Goal: Information Seeking & Learning: Learn about a topic

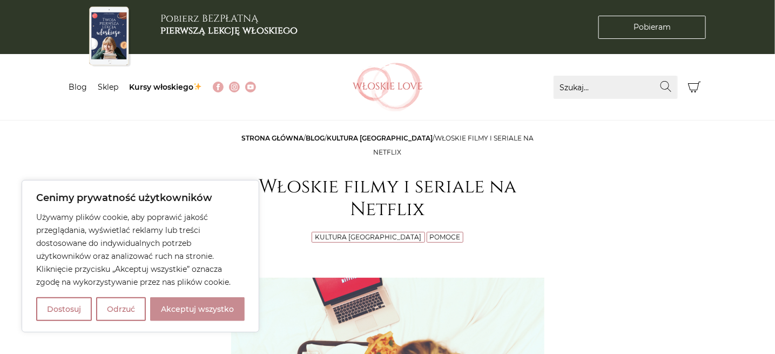
click at [199, 307] on button "Akceptuj wszystko" at bounding box center [197, 309] width 95 height 24
checkbox input "true"
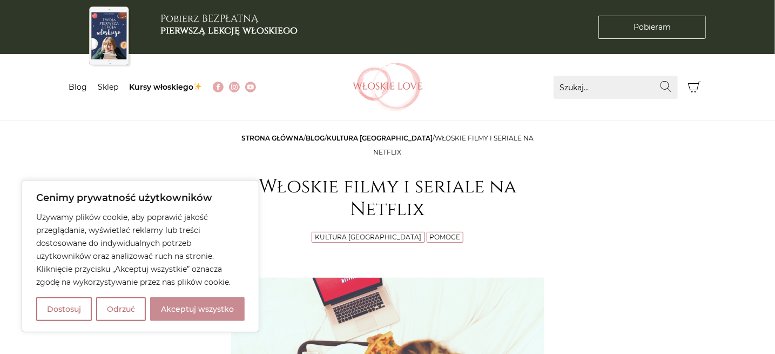
checkbox input "true"
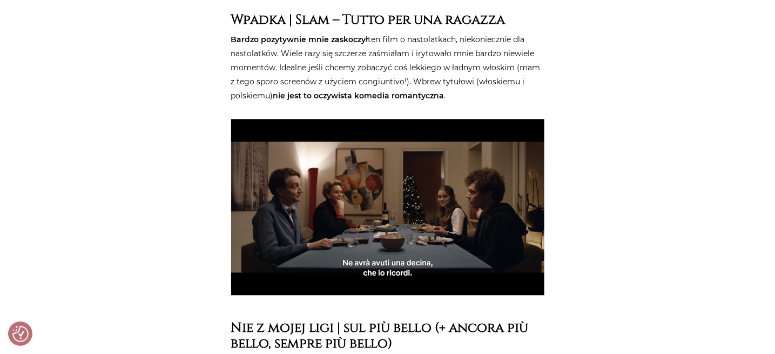
scroll to position [864, 0]
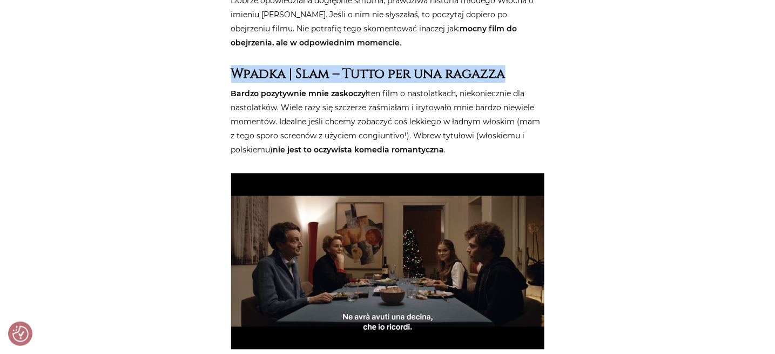
drag, startPoint x: 515, startPoint y: 63, endPoint x: 231, endPoint y: 54, distance: 284.3
click at [231, 66] on h3 "Wpadka | Slam – Tutto per una ragazza" at bounding box center [387, 74] width 313 height 16
click at [487, 65] on strong "Wpadka | Slam – Tutto per una ragazza" at bounding box center [368, 74] width 274 height 18
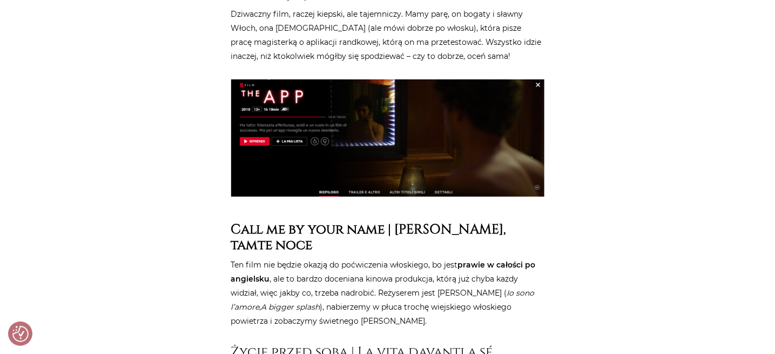
scroll to position [1944, 0]
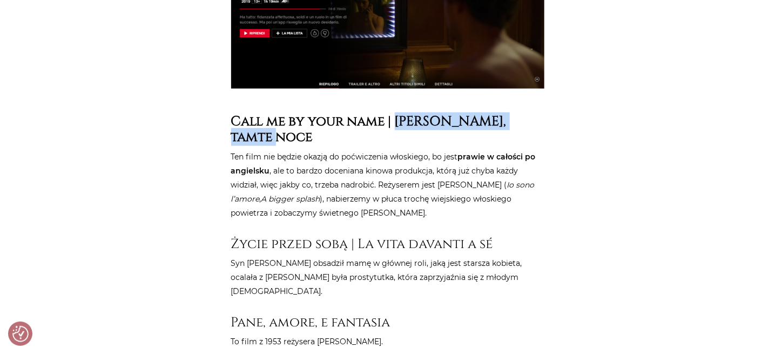
drag, startPoint x: 405, startPoint y: 112, endPoint x: 439, endPoint y: 99, distance: 36.4
click at [438, 124] on h3 "Call me by your name | Tamte dni, tamte noce" at bounding box center [387, 129] width 313 height 32
copy strong "Tamte dni, tamte noce"
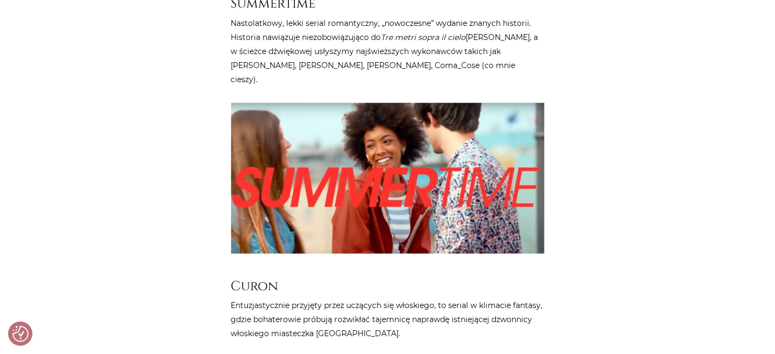
scroll to position [4321, 0]
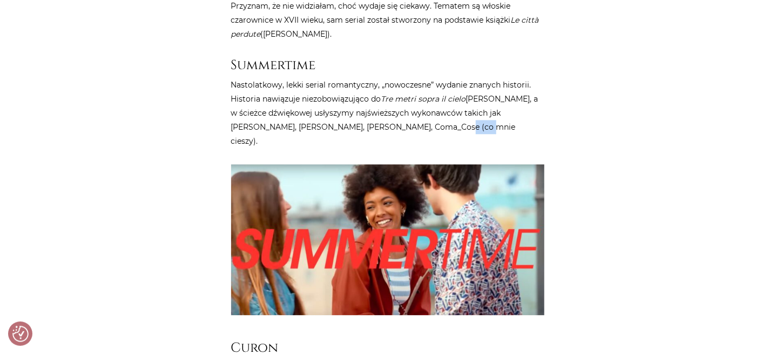
drag, startPoint x: 372, startPoint y: 68, endPoint x: 407, endPoint y: 72, distance: 35.4
click at [407, 78] on p "Nastolatkowy, lekki serial romantyczny, „nowoczesne” wydanie znanych historii. …" at bounding box center [387, 113] width 313 height 70
drag, startPoint x: 412, startPoint y: 68, endPoint x: 369, endPoint y: 68, distance: 43.2
click at [369, 78] on p "Nastolatkowy, lekki serial romantyczny, „nowoczesne” wydanie znanych historii. …" at bounding box center [387, 113] width 313 height 70
drag, startPoint x: 380, startPoint y: 77, endPoint x: 374, endPoint y: 70, distance: 10.0
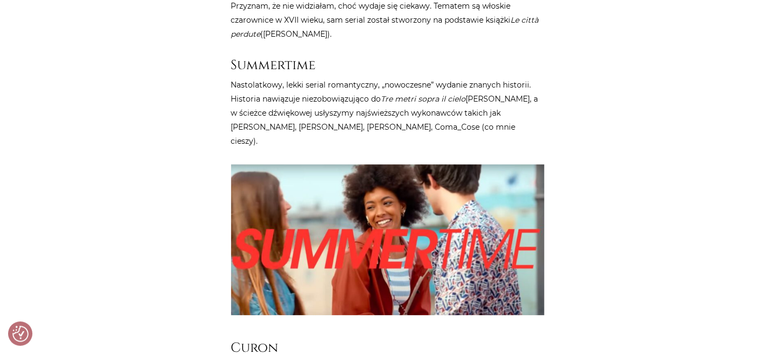
click at [374, 78] on p "Nastolatkowy, lekki serial romantyczny, „nowoczesne” wydanie znanych historii. …" at bounding box center [387, 113] width 313 height 70
drag, startPoint x: 370, startPoint y: 68, endPoint x: 414, endPoint y: 72, distance: 44.0
click at [414, 78] on p "Nastolatkowy, lekki serial romantyczny, „nowoczesne” wydanie znanych historii. …" at bounding box center [387, 113] width 313 height 70
copy p "Coma_Cose"
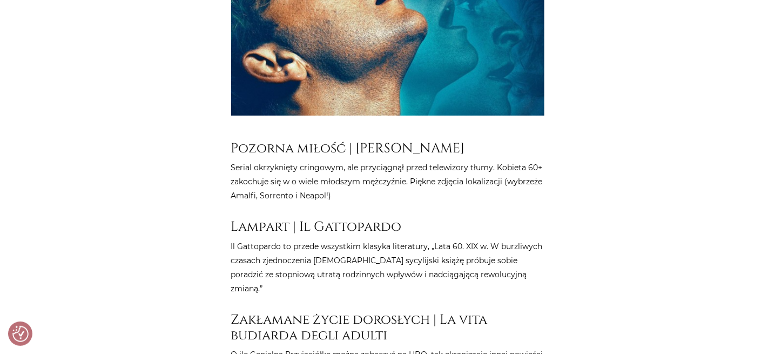
scroll to position [5131, 0]
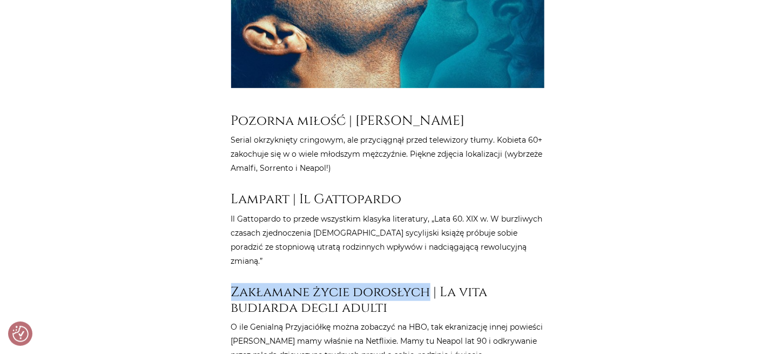
drag, startPoint x: 270, startPoint y: 184, endPoint x: 427, endPoint y: 186, distance: 156.7
copy h3 "Zakłamane życie dorosłych"
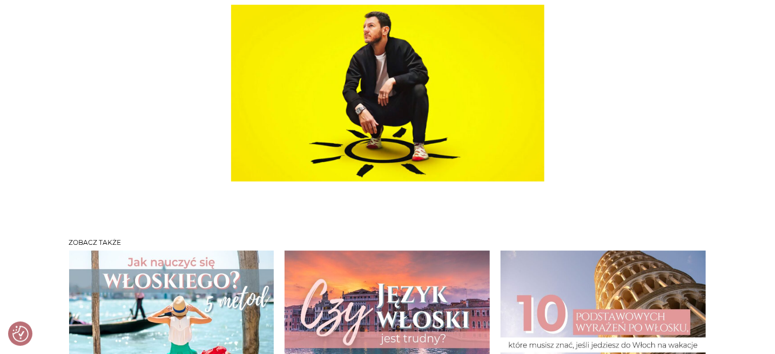
scroll to position [7022, 0]
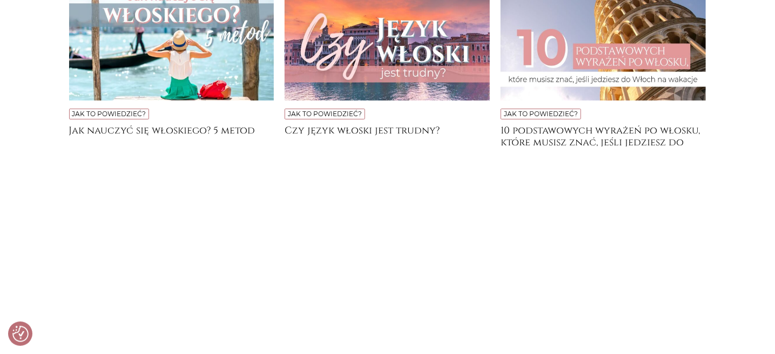
scroll to position [1674, 0]
